Goal: Task Accomplishment & Management: Manage account settings

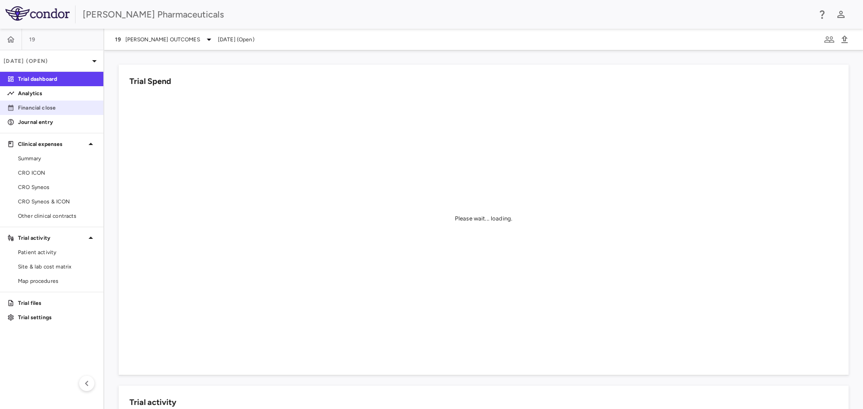
click at [45, 110] on p "Financial close" at bounding box center [57, 108] width 78 height 8
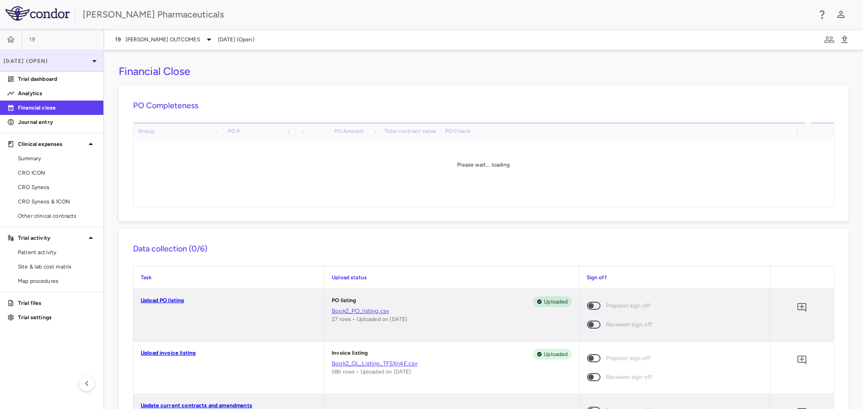
click at [91, 56] on icon at bounding box center [94, 61] width 11 height 11
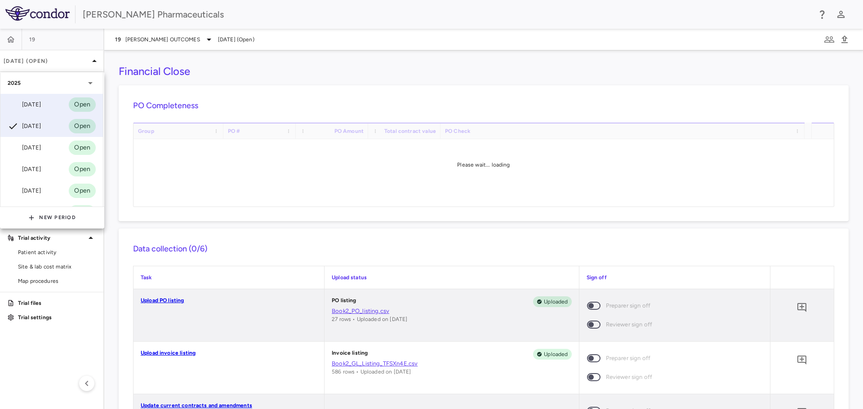
click at [36, 102] on div "[DATE]" at bounding box center [24, 104] width 33 height 11
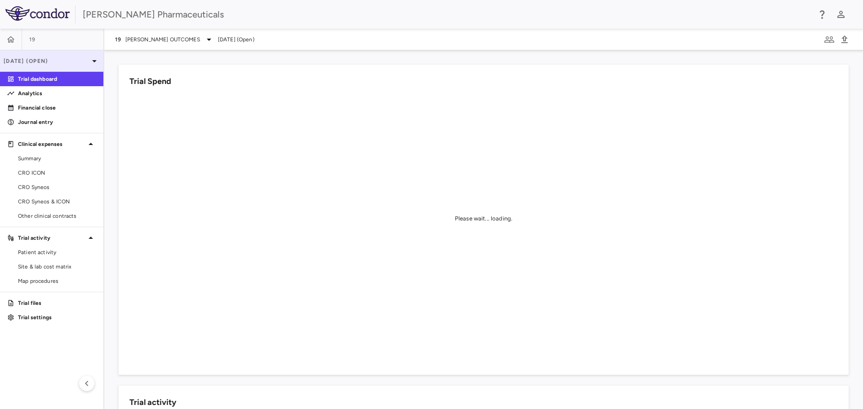
click at [89, 67] on div "[DATE] (Open)" at bounding box center [51, 61] width 103 height 22
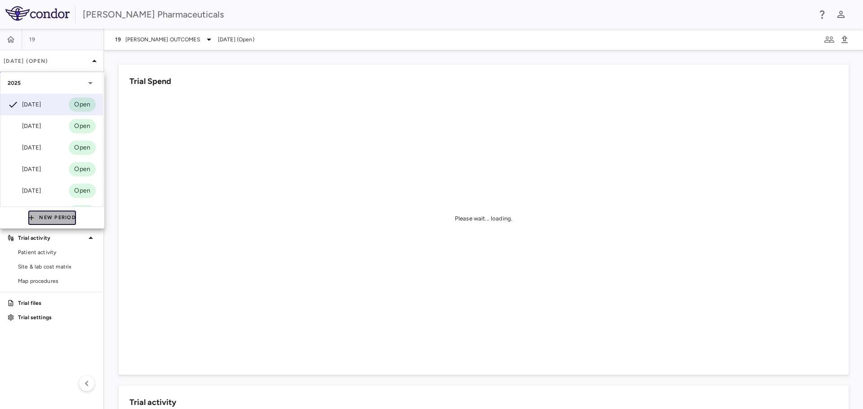
click at [58, 218] on button "New Period" at bounding box center [52, 218] width 48 height 14
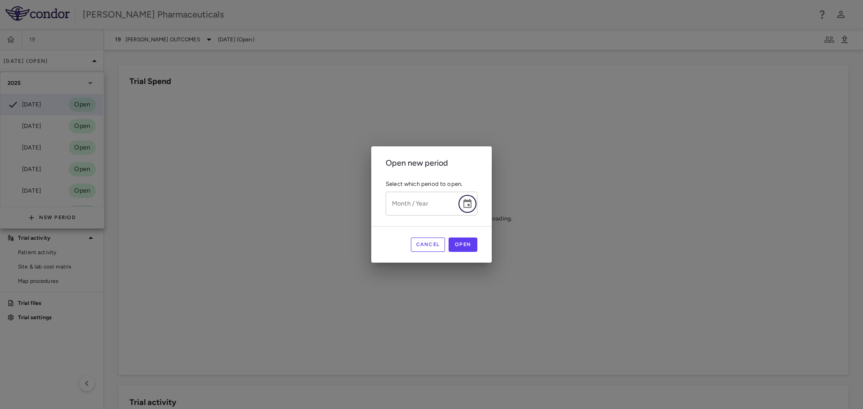
click at [465, 205] on icon "Choose date" at bounding box center [467, 204] width 11 height 11
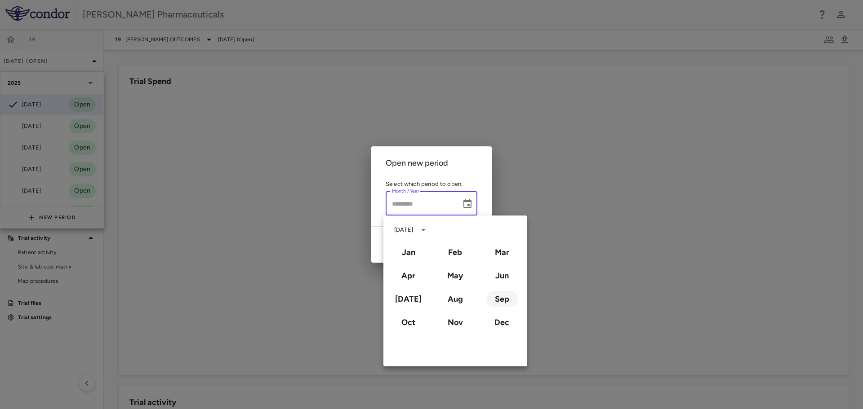
click at [502, 283] on button "Sep" at bounding box center [502, 299] width 32 height 16
type input "**********"
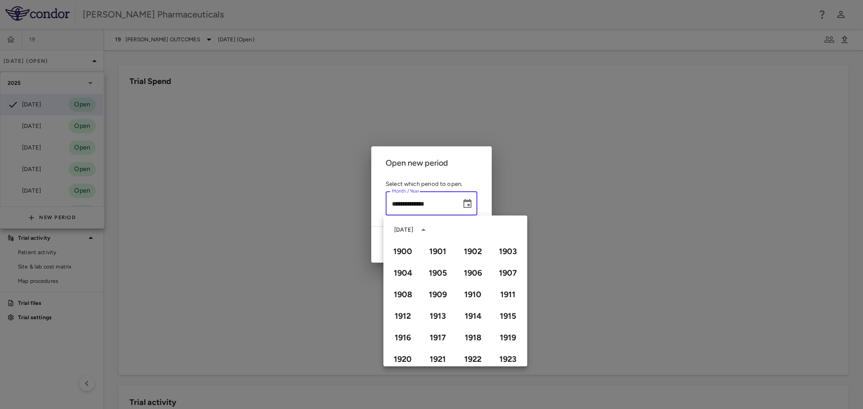
scroll to position [617, 0]
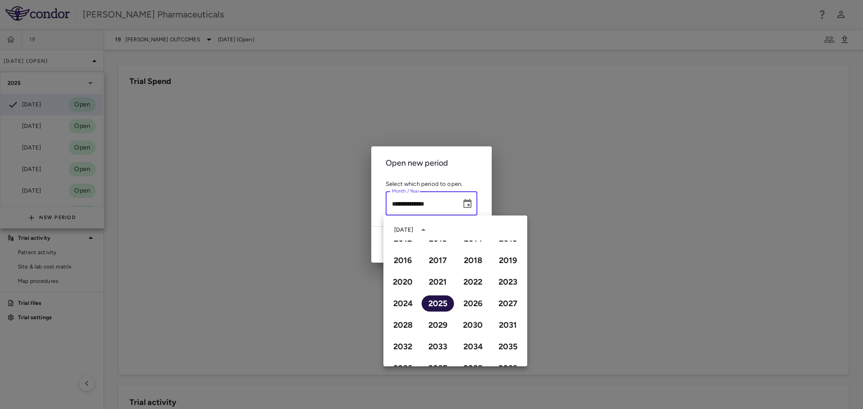
click at [429, 283] on button "2025" at bounding box center [438, 304] width 32 height 16
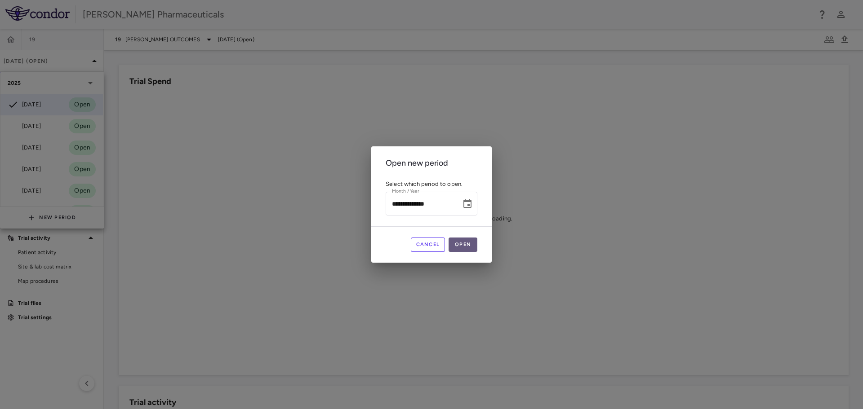
click at [463, 246] on button "Open" at bounding box center [463, 245] width 29 height 14
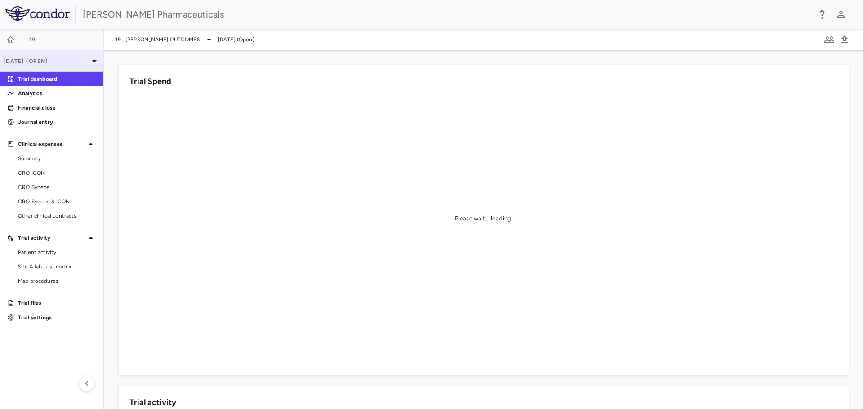
click at [97, 57] on icon at bounding box center [94, 61] width 11 height 11
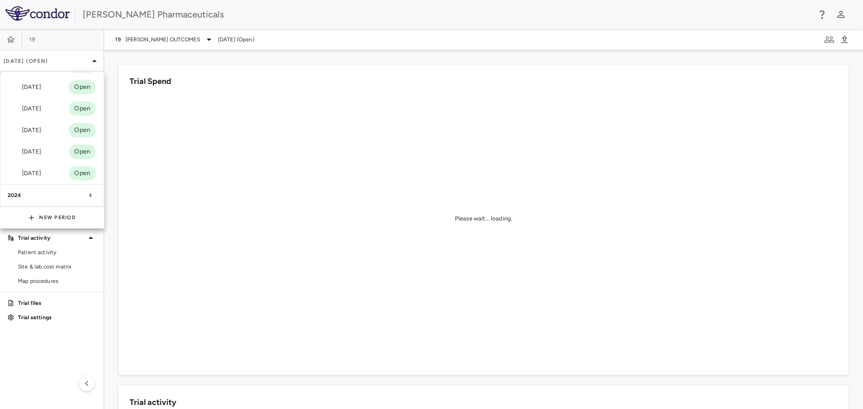
scroll to position [0, 0]
click at [142, 103] on div at bounding box center [431, 204] width 863 height 409
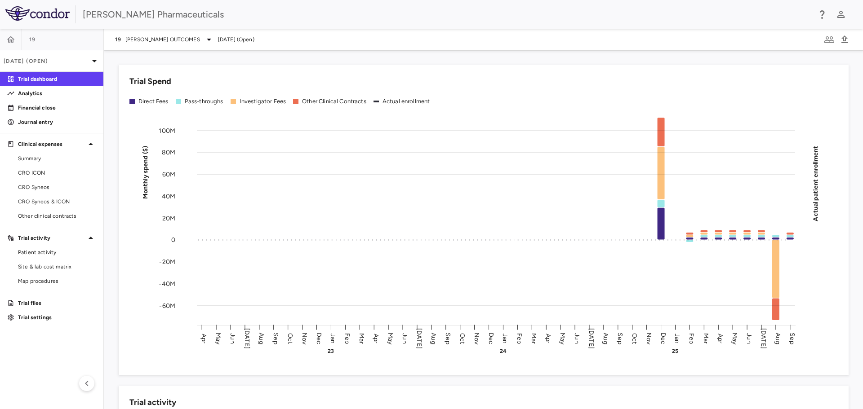
click at [507, 7] on div "[PERSON_NAME] Pharmaceuticals" at bounding box center [431, 14] width 863 height 29
